Goal: Task Accomplishment & Management: Complete application form

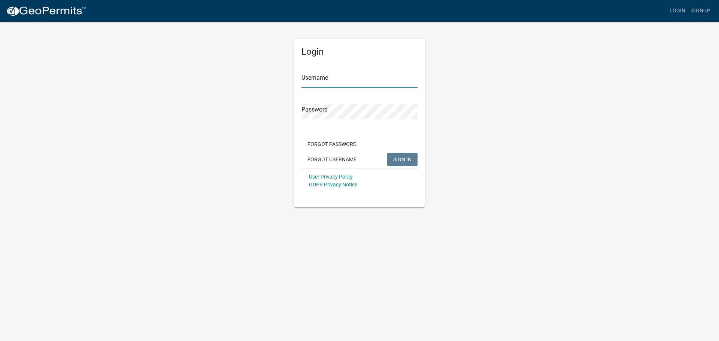
type input "adelduco"
click at [398, 161] on span "SIGN IN" at bounding box center [402, 159] width 18 height 6
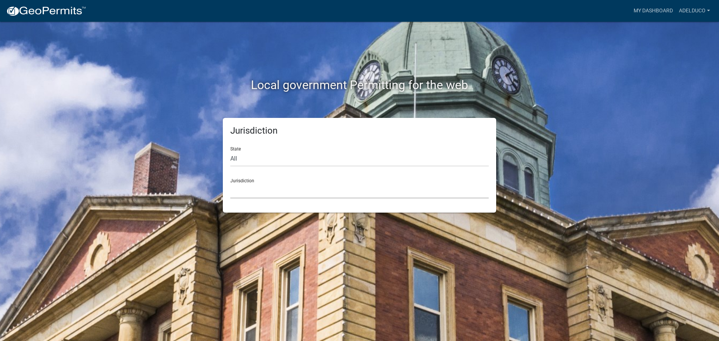
click at [258, 190] on select "[GEOGRAPHIC_DATA], [US_STATE] [GEOGRAPHIC_DATA], [US_STATE][PERSON_NAME][GEOGRA…" at bounding box center [359, 190] width 258 height 15
drag, startPoint x: 631, startPoint y: 40, endPoint x: 634, endPoint y: 37, distance: 4.2
click at [631, 40] on div "Local government Permitting for the web Jurisdiction State All [US_STATE] [US_S…" at bounding box center [359, 170] width 719 height 341
click at [642, 12] on link "My Dashboard" at bounding box center [652, 11] width 45 height 14
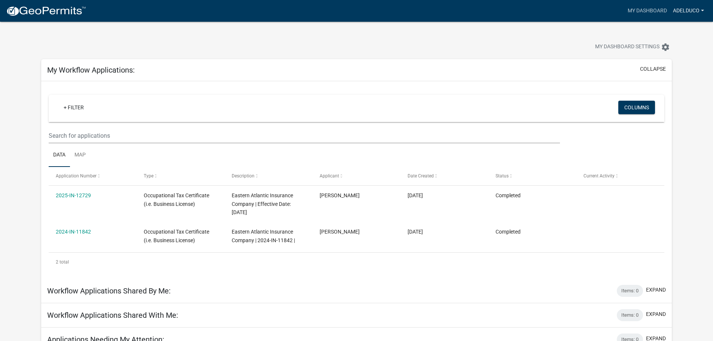
click at [687, 10] on link "adelduco" at bounding box center [688, 11] width 37 height 14
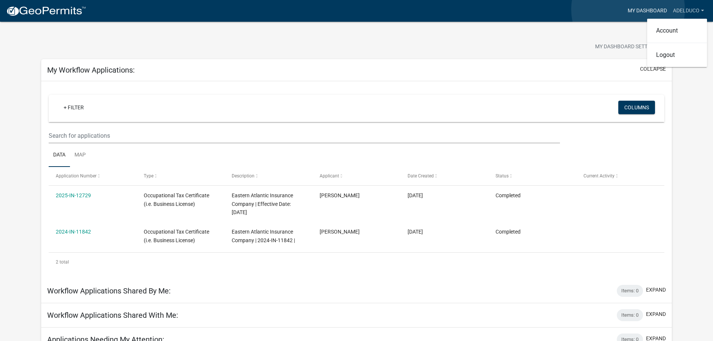
click at [628, 9] on link "My Dashboard" at bounding box center [647, 11] width 45 height 14
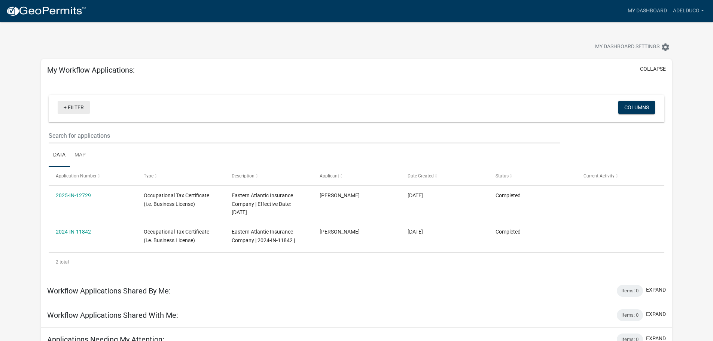
click at [66, 107] on link "+ Filter" at bounding box center [74, 107] width 32 height 13
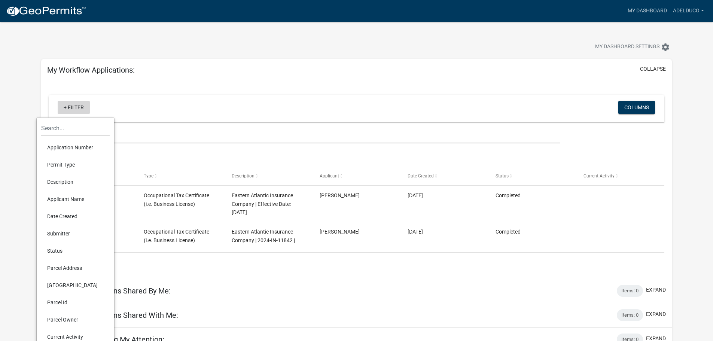
click at [66, 107] on link "+ Filter" at bounding box center [74, 107] width 32 height 13
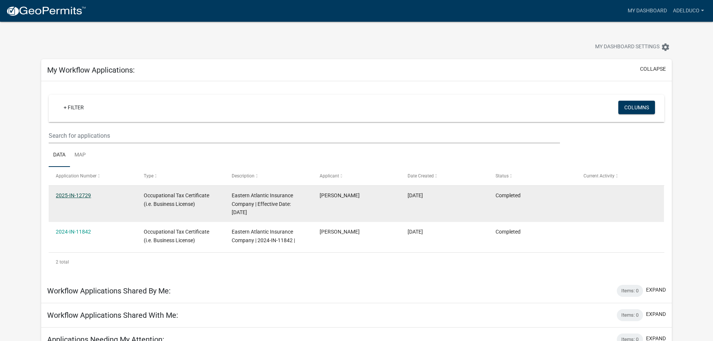
click at [68, 193] on link "2025-IN-12729" at bounding box center [73, 195] width 35 height 6
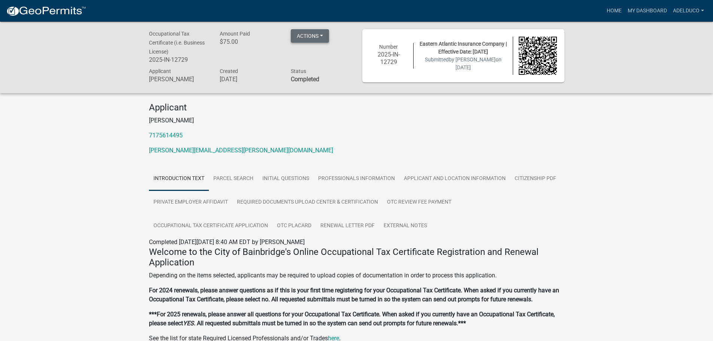
click at [297, 35] on button "Actions" at bounding box center [310, 35] width 38 height 13
click at [303, 89] on link "Renew" at bounding box center [321, 91] width 60 height 18
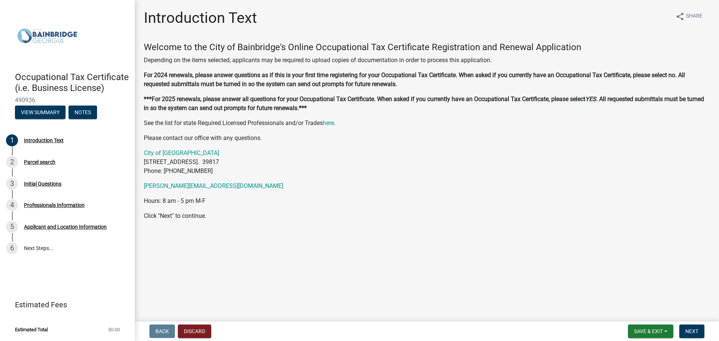
click at [436, 291] on main "Introduction Text share Share Welcome to the City of Bainbridge's Online Occupa…" at bounding box center [427, 159] width 584 height 319
click at [414, 207] on div "Welcome to the City of Bainbridge's Online Occupational Tax Certificate Registr…" at bounding box center [427, 131] width 566 height 179
click at [654, 327] on button "Save & Exit" at bounding box center [650, 331] width 45 height 13
click at [642, 310] on button "Save & Exit" at bounding box center [643, 312] width 60 height 18
